Goal: Navigation & Orientation: Locate item on page

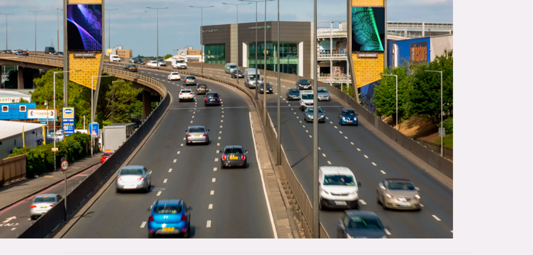
scroll to position [168, 0]
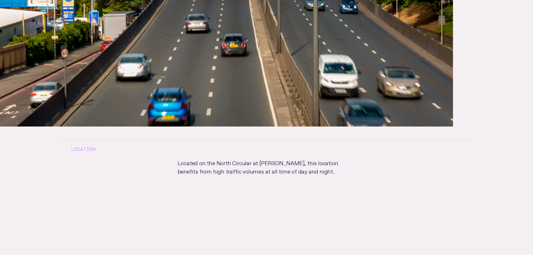
scroll to position [280, 0]
click at [262, 198] on p "Located on the North Circular at [PERSON_NAME], this location benefits from hig…" at bounding box center [267, 193] width 196 height 70
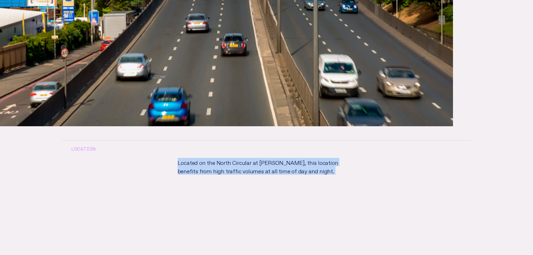
click at [260, 202] on p "Located on the North Circular at [PERSON_NAME], this location benefits from hig…" at bounding box center [267, 193] width 196 height 70
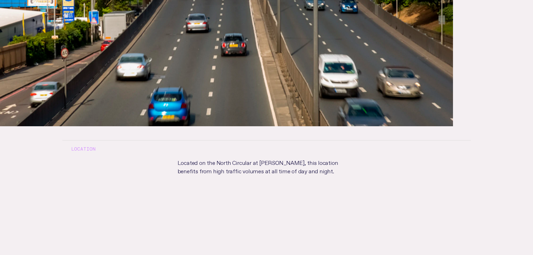
click at [260, 202] on p "Located on the North Circular at [PERSON_NAME], this location benefits from hig…" at bounding box center [267, 193] width 196 height 70
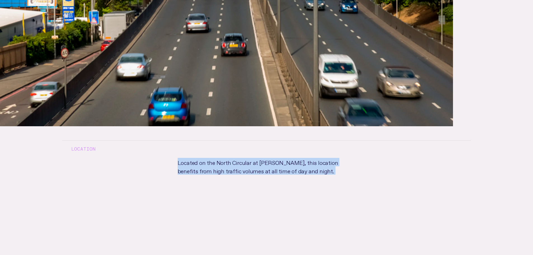
click at [260, 202] on p "Located on the North Circular at [PERSON_NAME], this location benefits from hig…" at bounding box center [267, 193] width 196 height 70
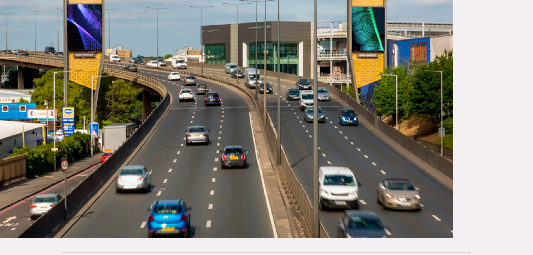
scroll to position [168, 0]
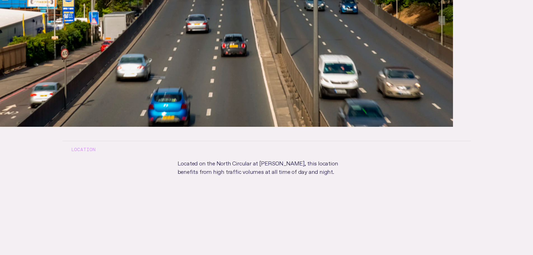
scroll to position [280, 0]
